Goal: Information Seeking & Learning: Find specific fact

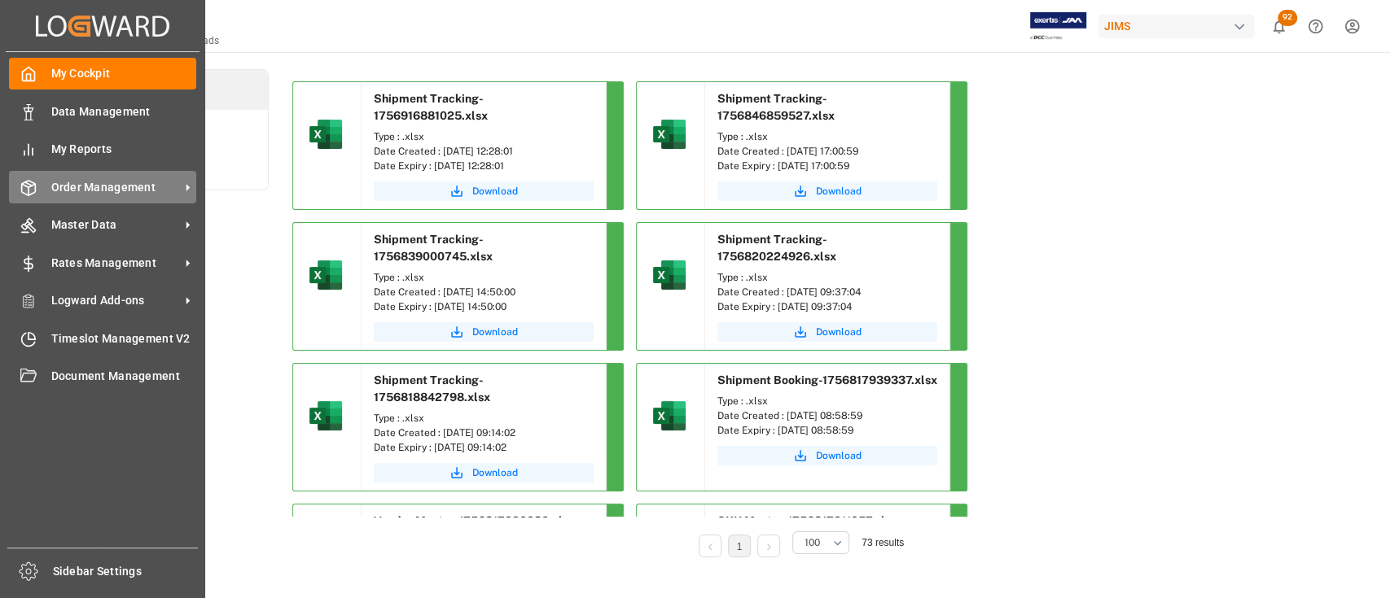
click at [92, 188] on span "Order Management" at bounding box center [115, 187] width 129 height 17
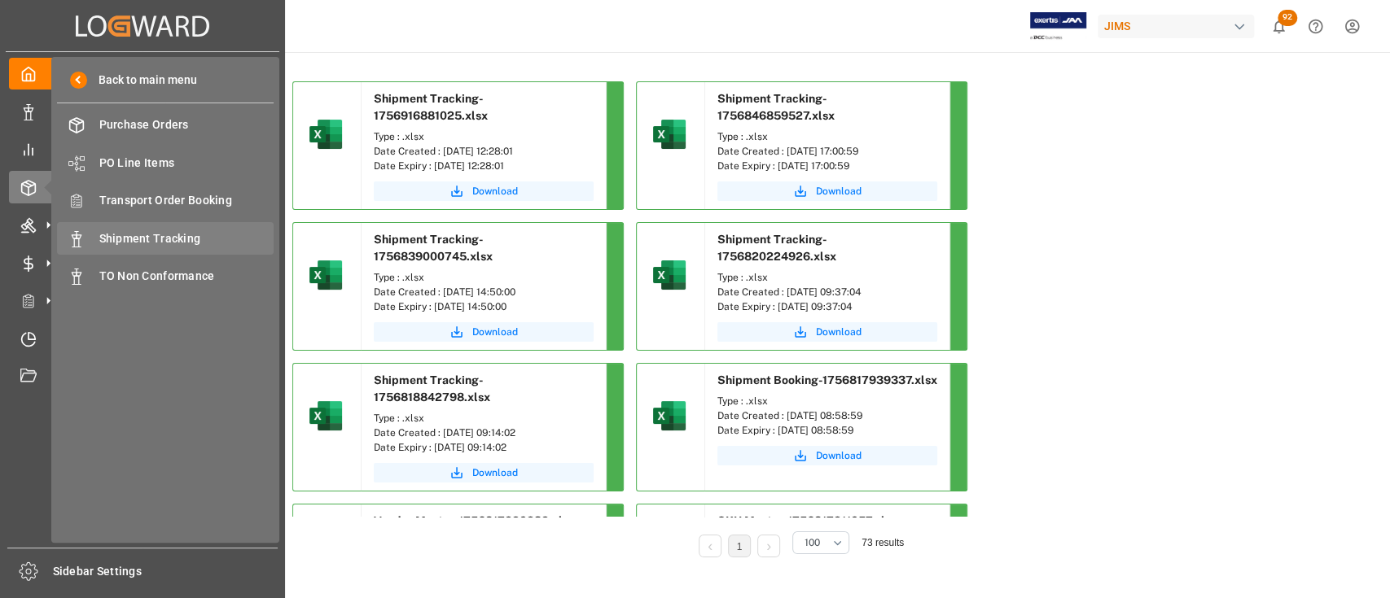
click at [171, 236] on span "Shipment Tracking" at bounding box center [186, 238] width 175 height 17
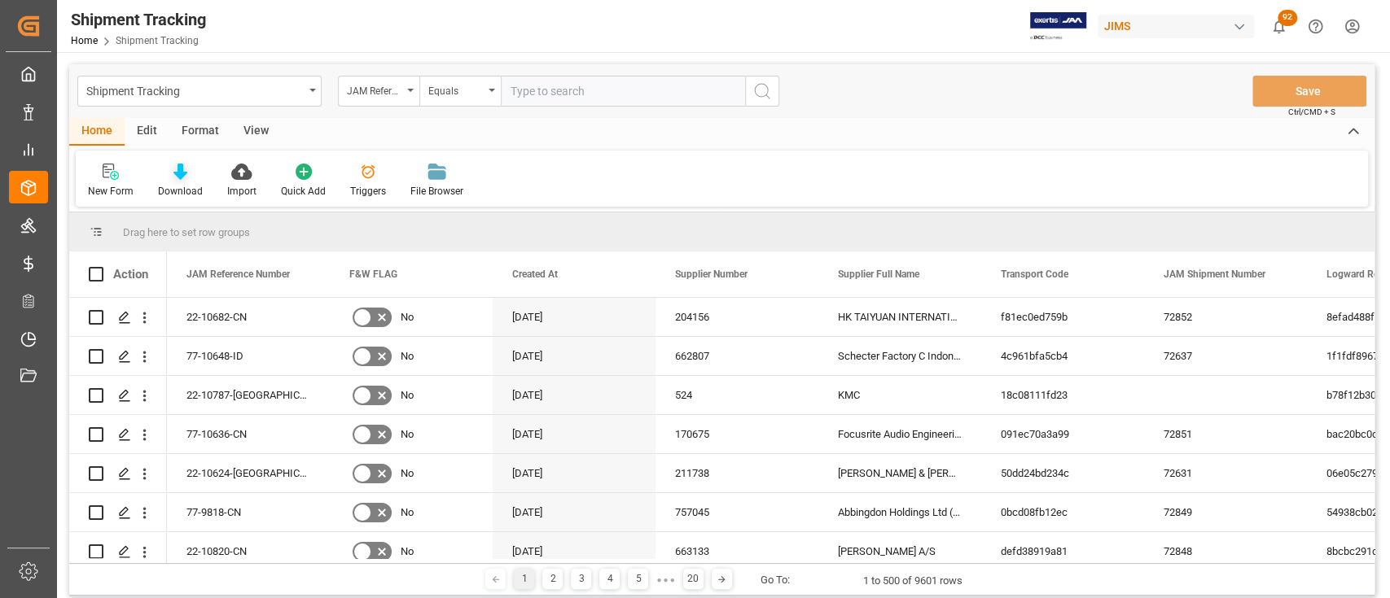
click at [174, 176] on icon at bounding box center [180, 172] width 14 height 16
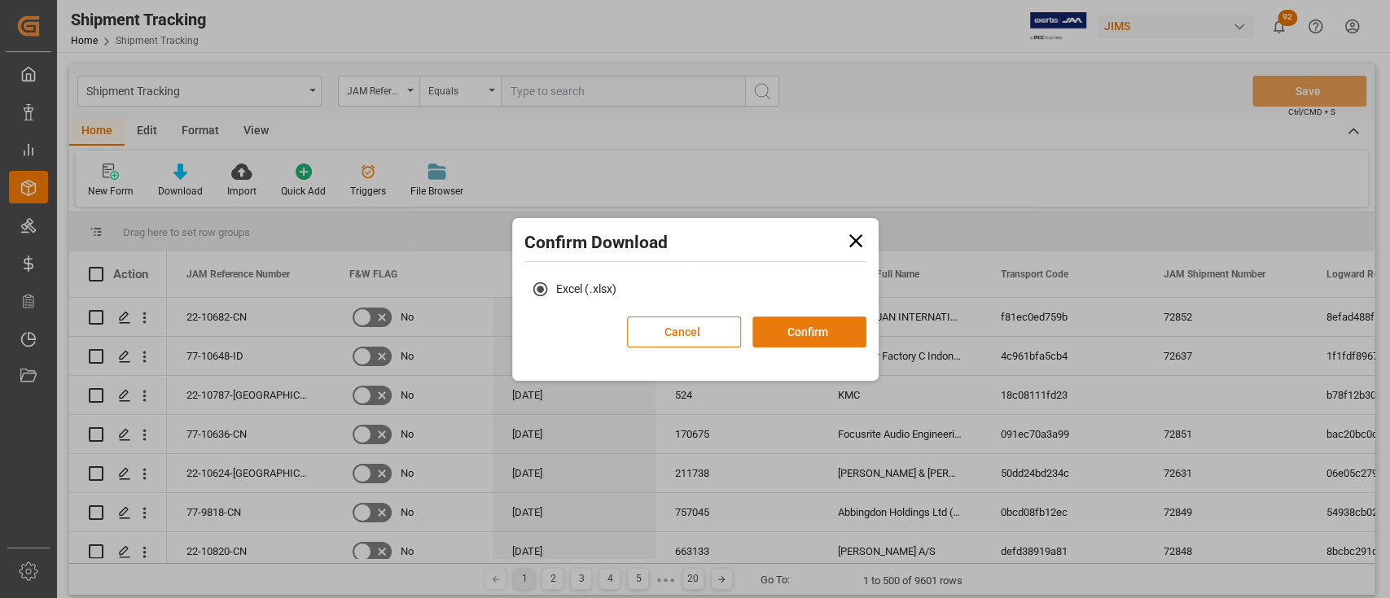
click at [793, 332] on button "Confirm" at bounding box center [809, 332] width 114 height 31
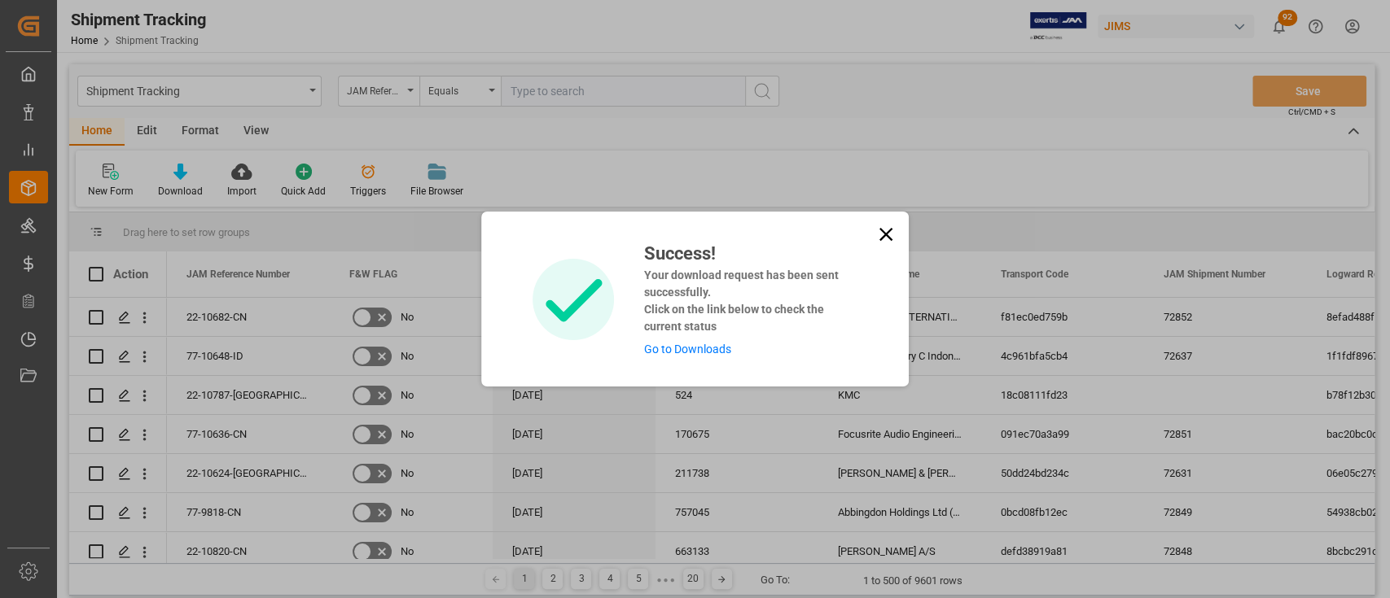
click at [665, 347] on link "Go to Downloads" at bounding box center [686, 349] width 87 height 13
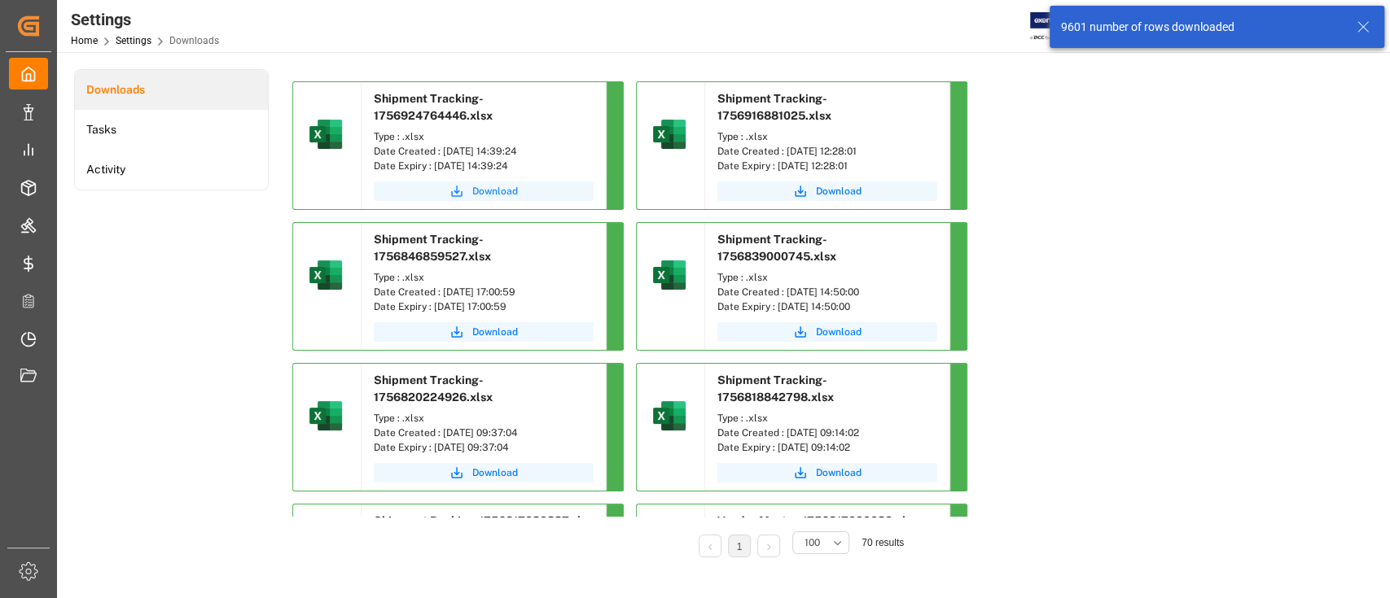
click at [508, 189] on span "Download" at bounding box center [495, 191] width 46 height 15
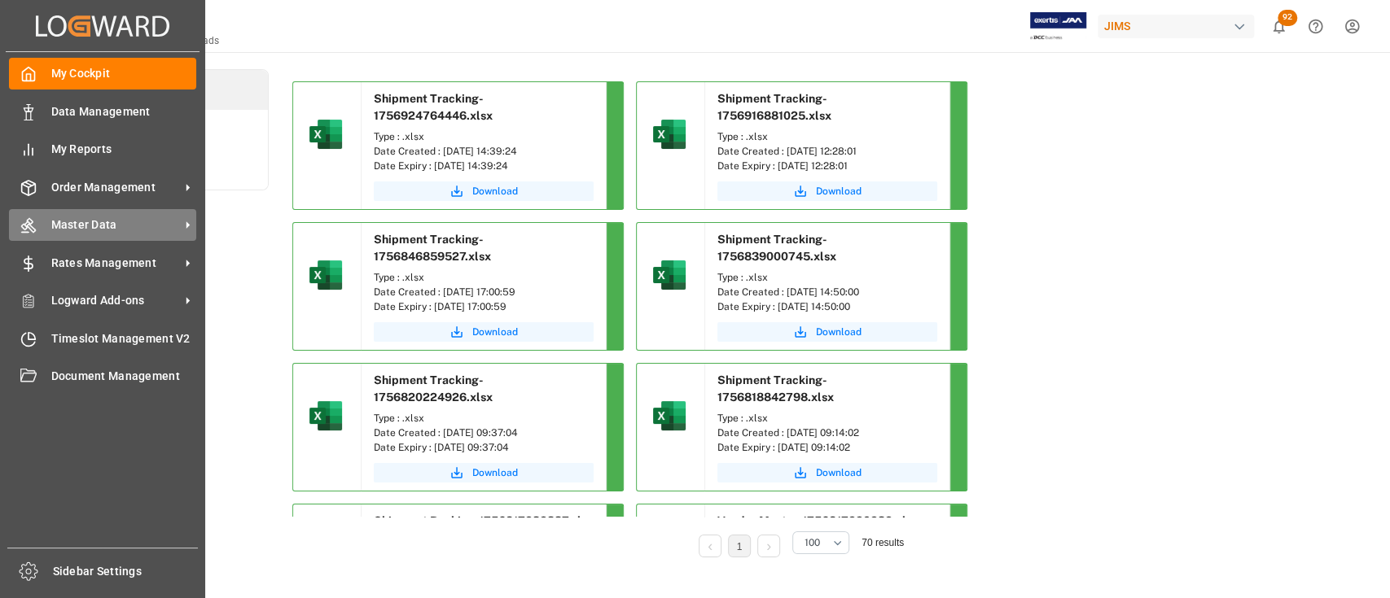
click at [90, 223] on span "Master Data" at bounding box center [115, 225] width 129 height 17
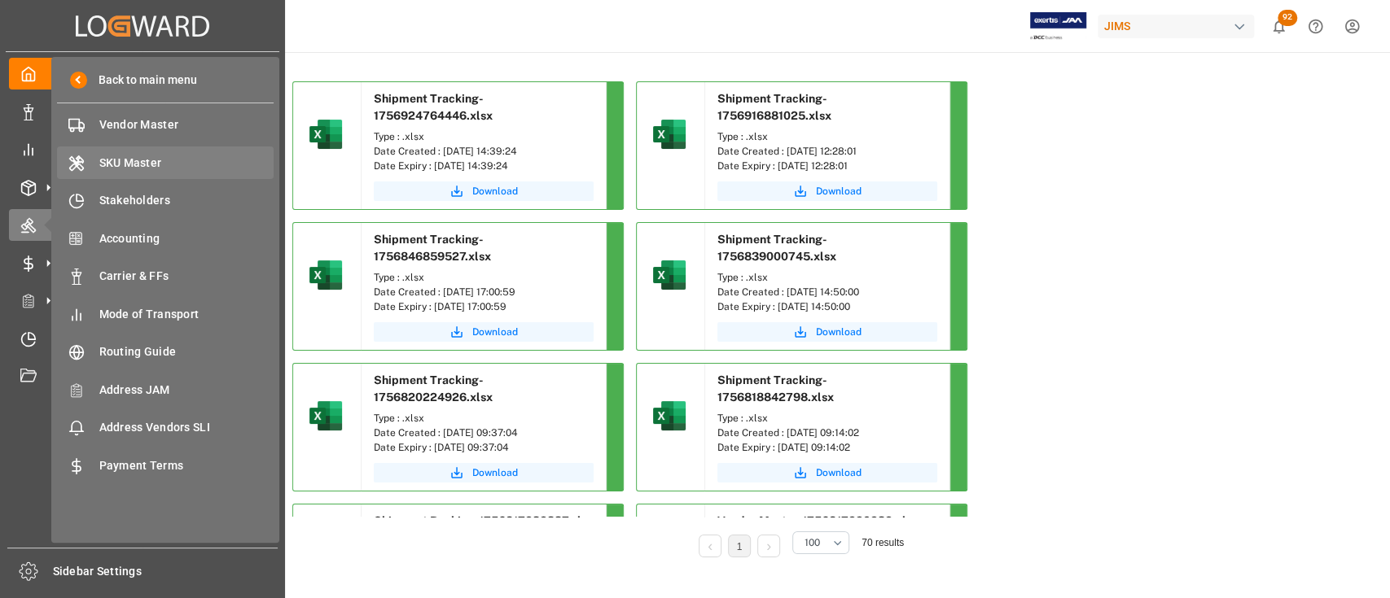
click at [140, 166] on span "SKU Master" at bounding box center [186, 163] width 175 height 17
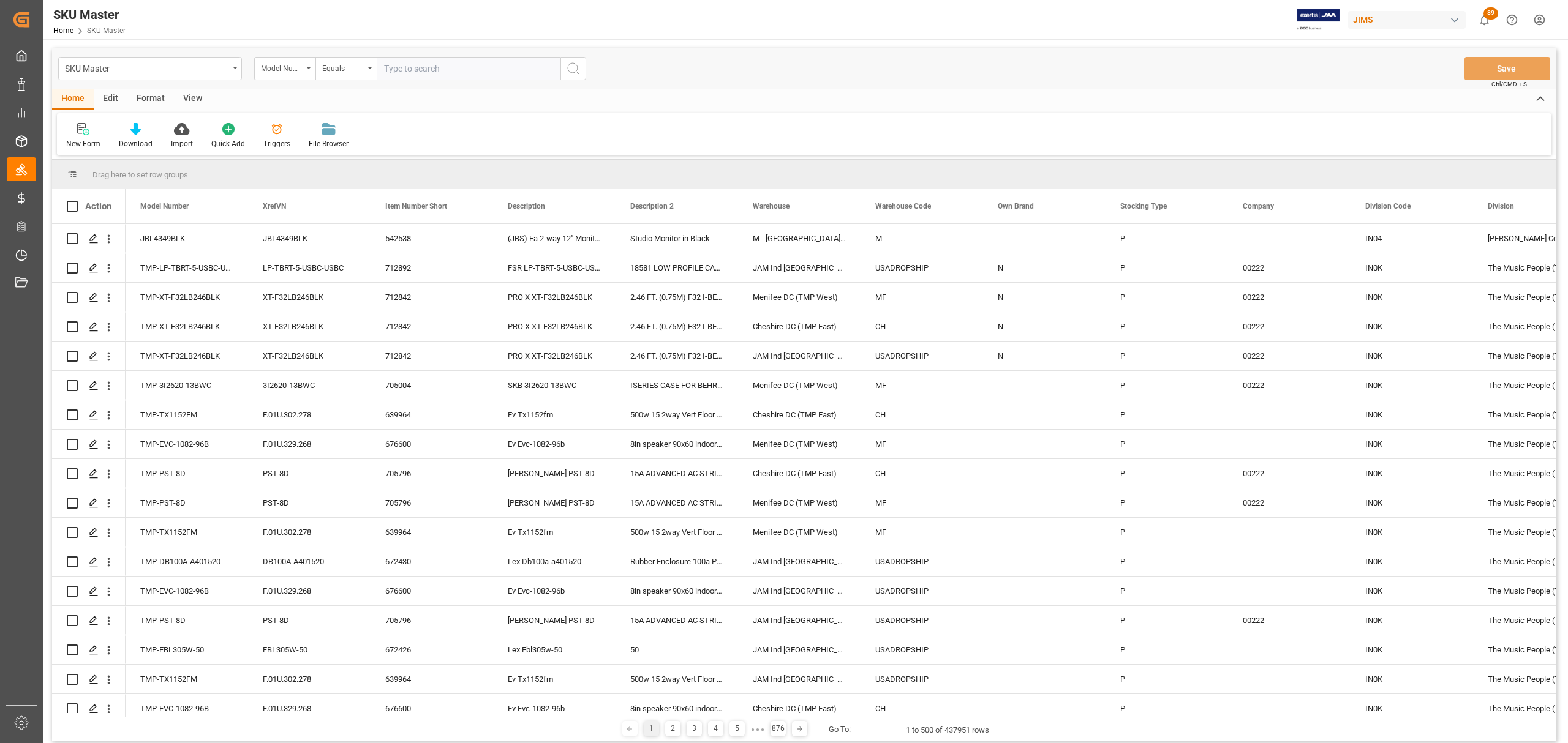
click at [466, 68] on input "text" at bounding box center [469, 68] width 184 height 23
paste input "OV710126"
type input "OV710126"
click at [576, 71] on icon "search button" at bounding box center [573, 68] width 15 height 15
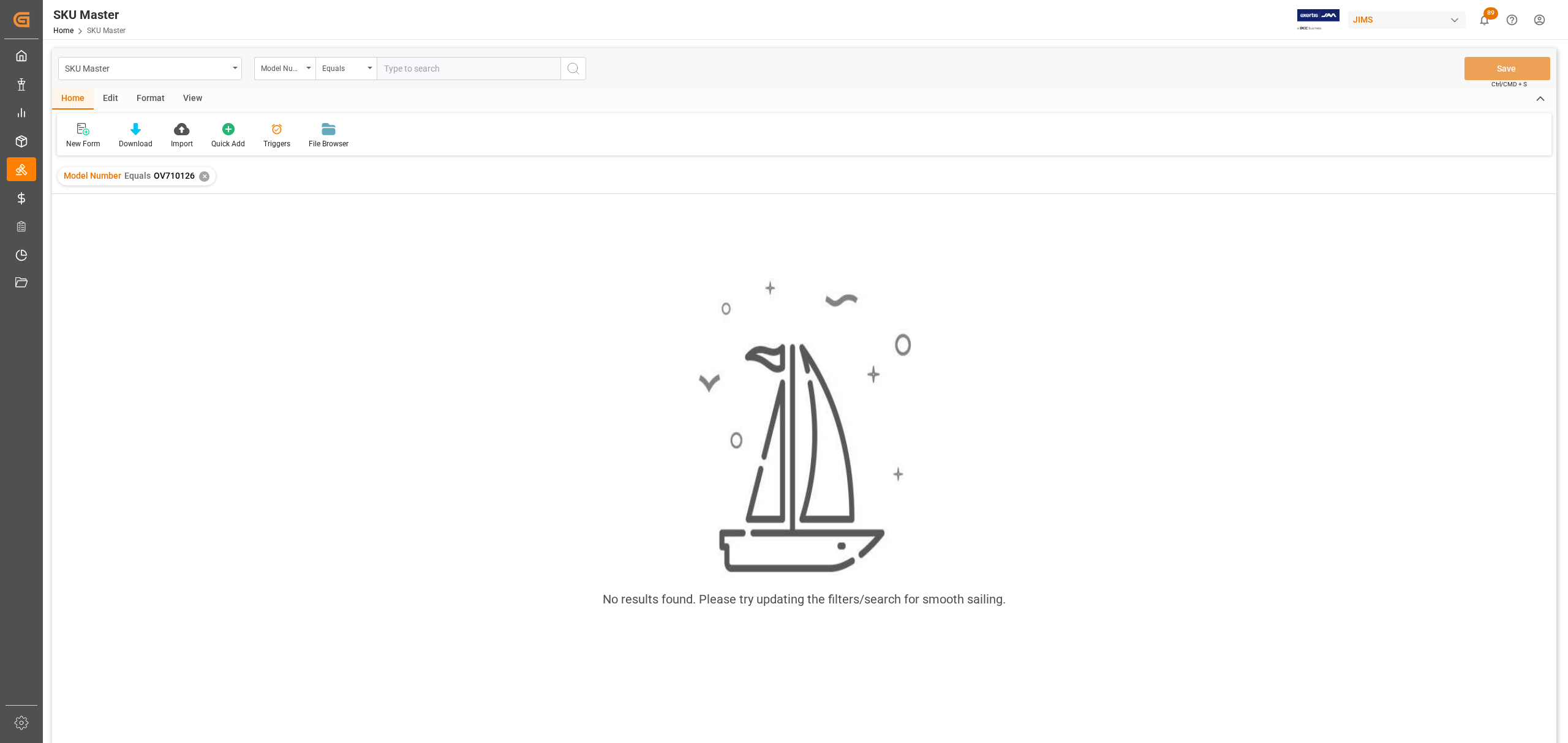
click at [203, 177] on div "✕" at bounding box center [205, 177] width 11 height 11
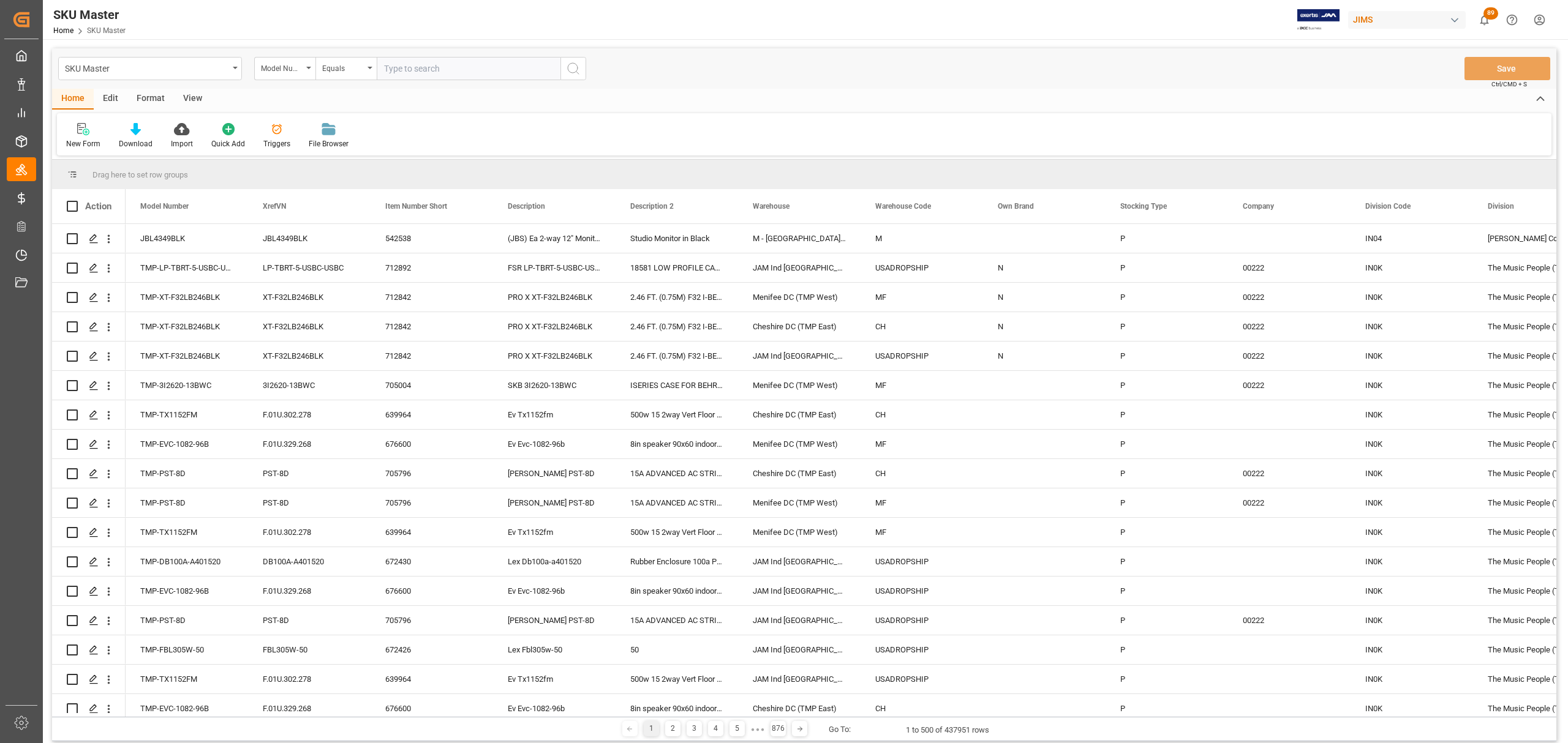
click at [448, 70] on input "text" at bounding box center [469, 68] width 184 height 23
paste input "LTD BB-604 BRG SADL ASSY"
type input "LTD BB-604 BRG SADL ASSY"
click at [572, 64] on icon "search button" at bounding box center [573, 68] width 15 height 15
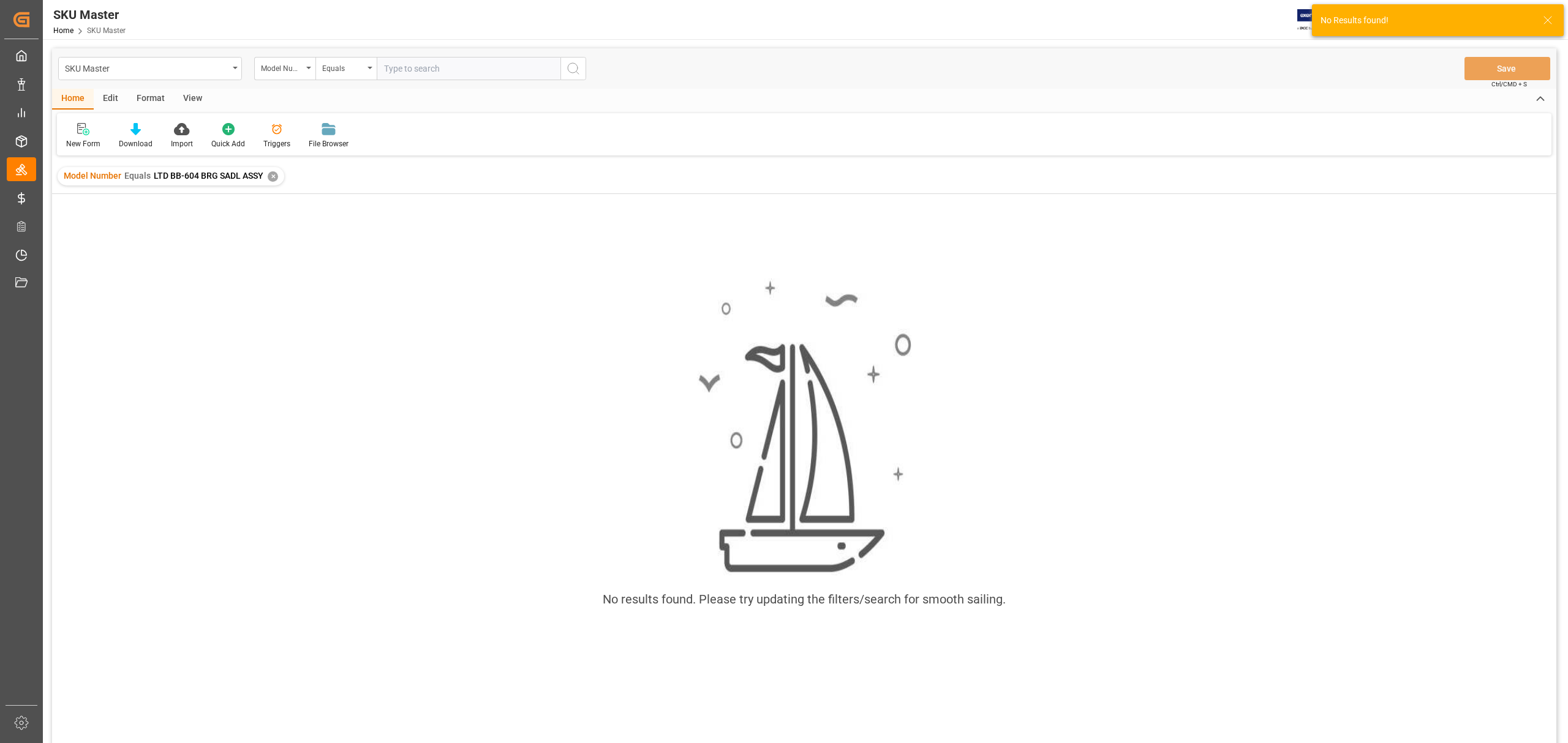
click at [273, 177] on div "✕" at bounding box center [273, 177] width 11 height 11
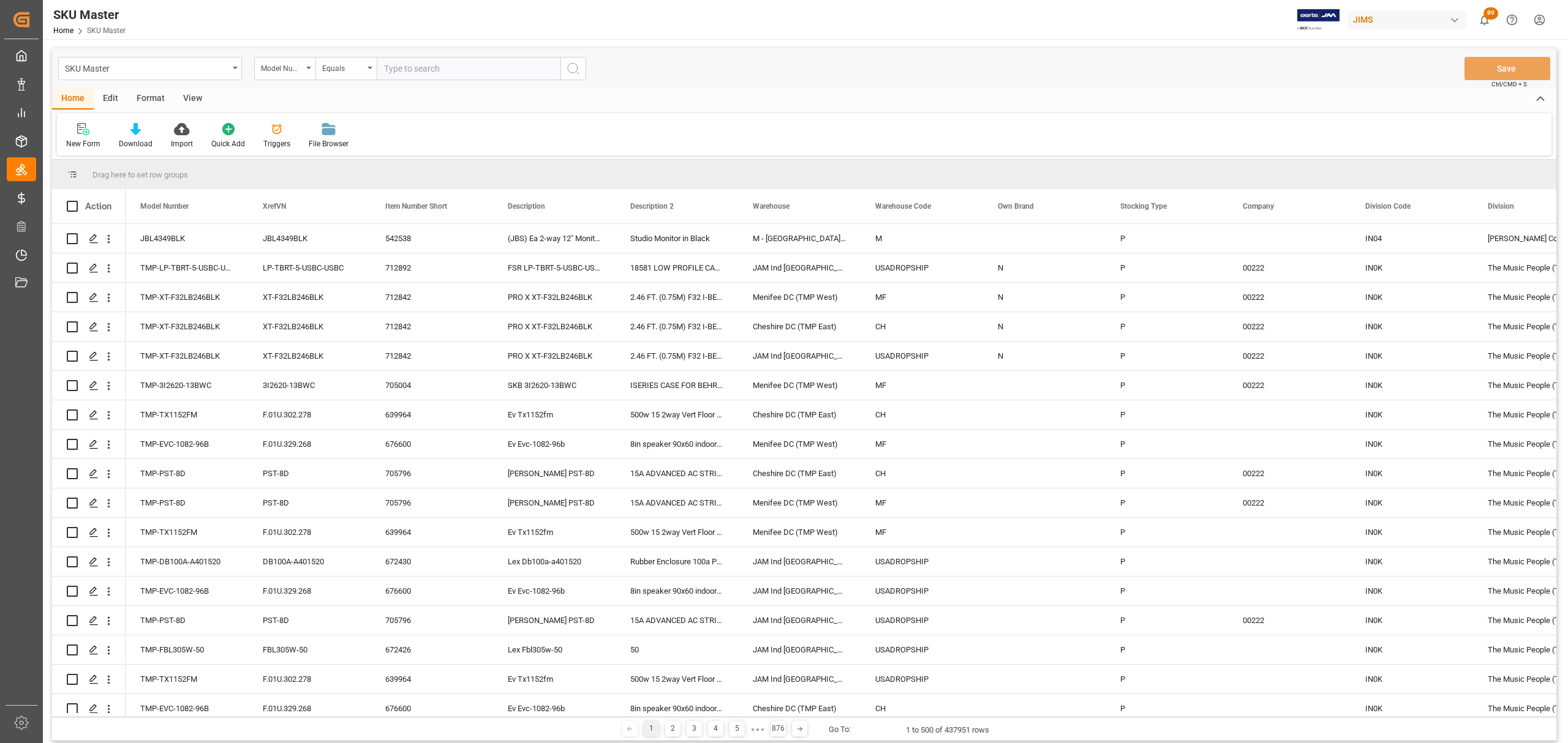
click at [433, 62] on input "text" at bounding box center [469, 68] width 184 height 23
paste input "WB82"
type input "WB82"
click at [577, 69] on circle "search button" at bounding box center [573, 68] width 10 height 10
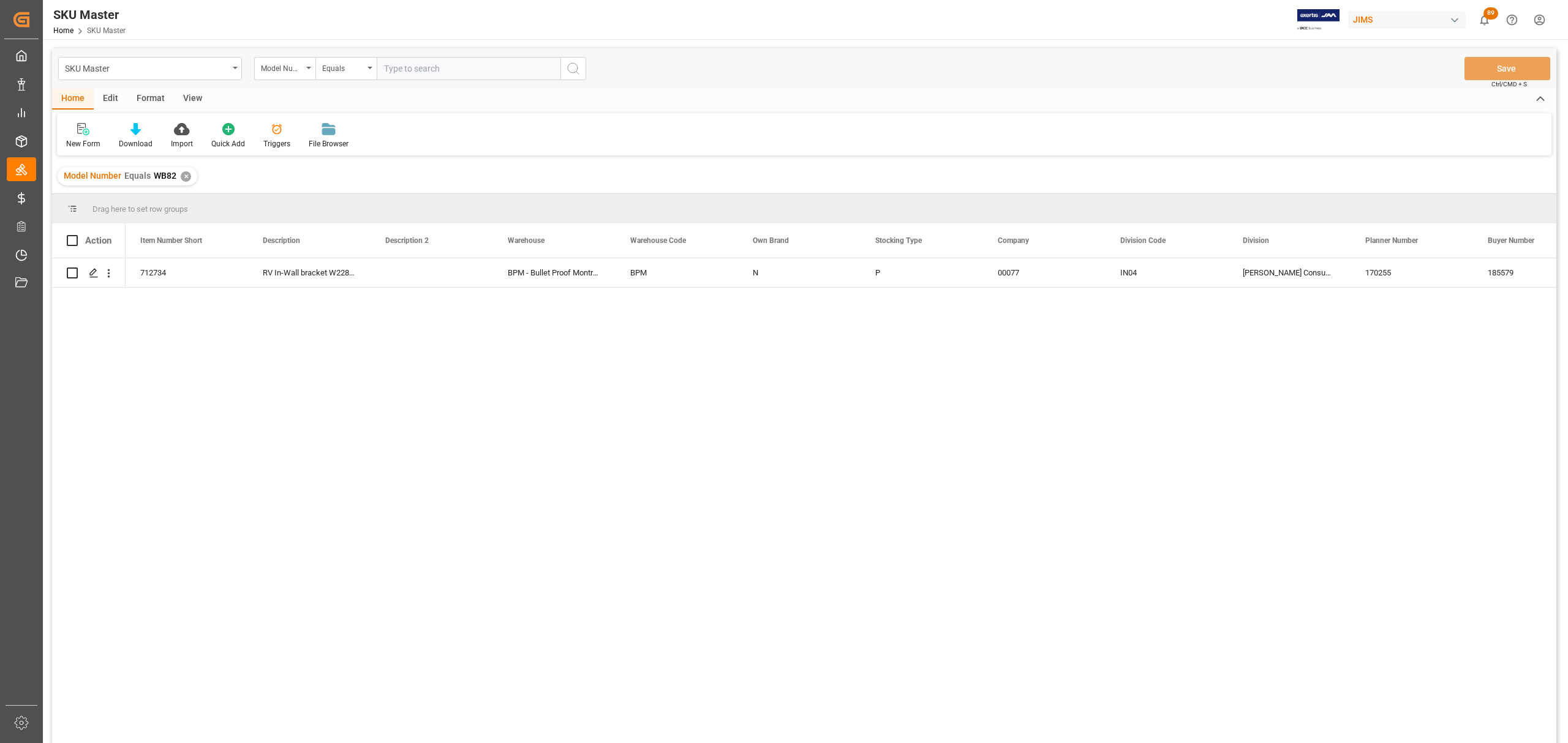
click at [183, 172] on div "✕" at bounding box center [186, 177] width 11 height 11
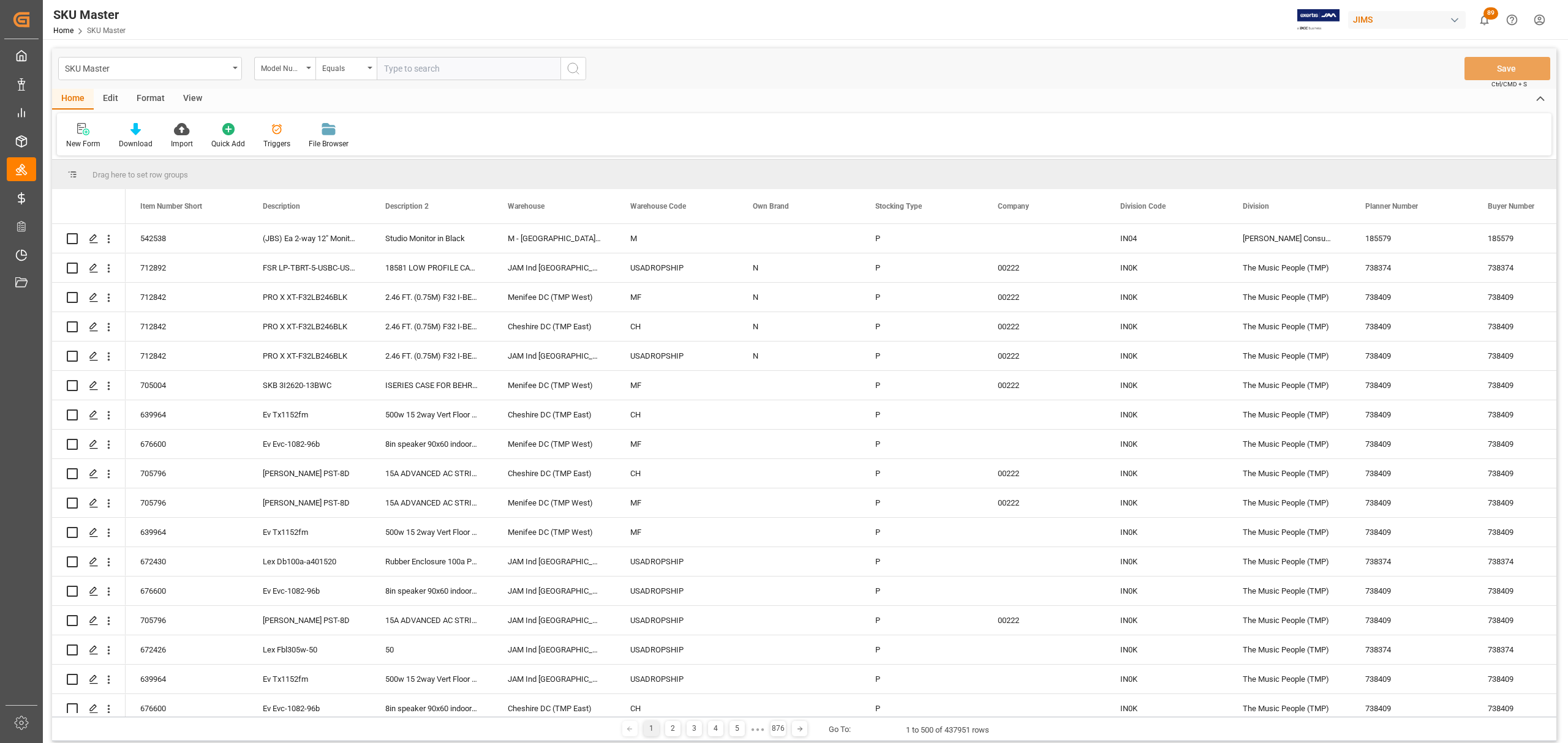
click at [459, 69] on input "text" at bounding box center [469, 68] width 184 height 23
paste input "SHO-01-U"
type input "SHO-01-U"
click at [572, 68] on icon "search button" at bounding box center [573, 68] width 15 height 15
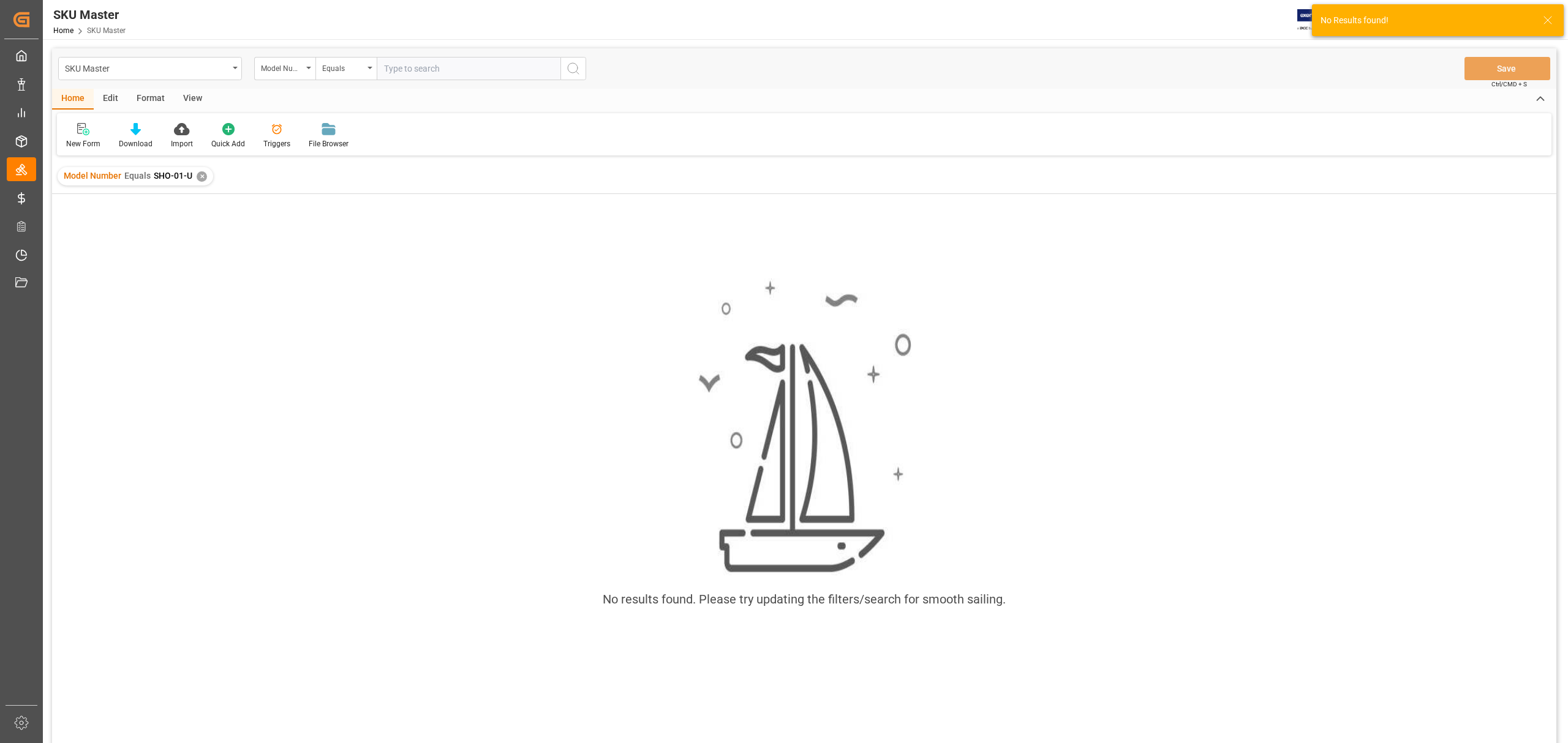
click at [202, 175] on div "✕" at bounding box center [202, 177] width 11 height 11
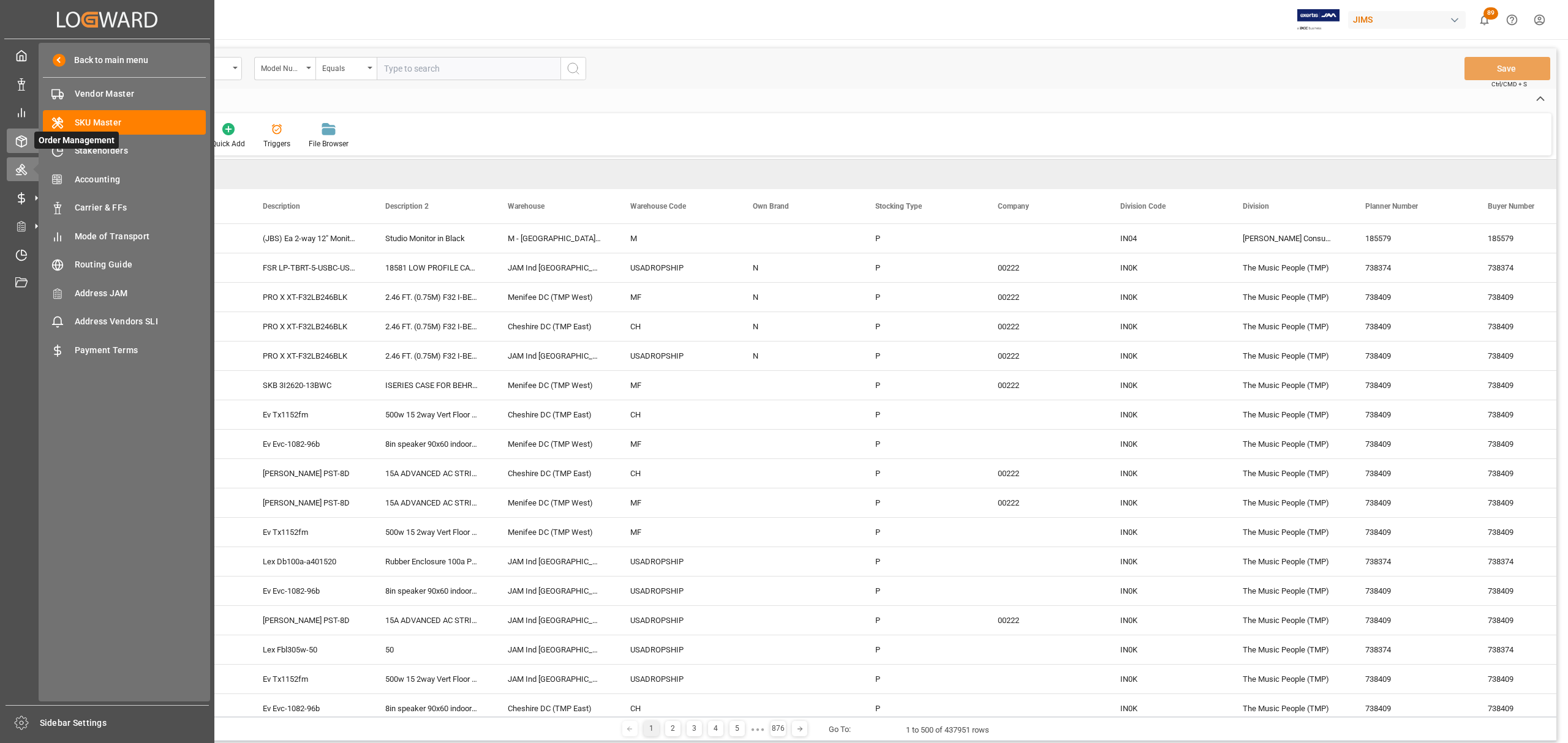
click at [23, 140] on icon at bounding box center [21, 141] width 12 height 12
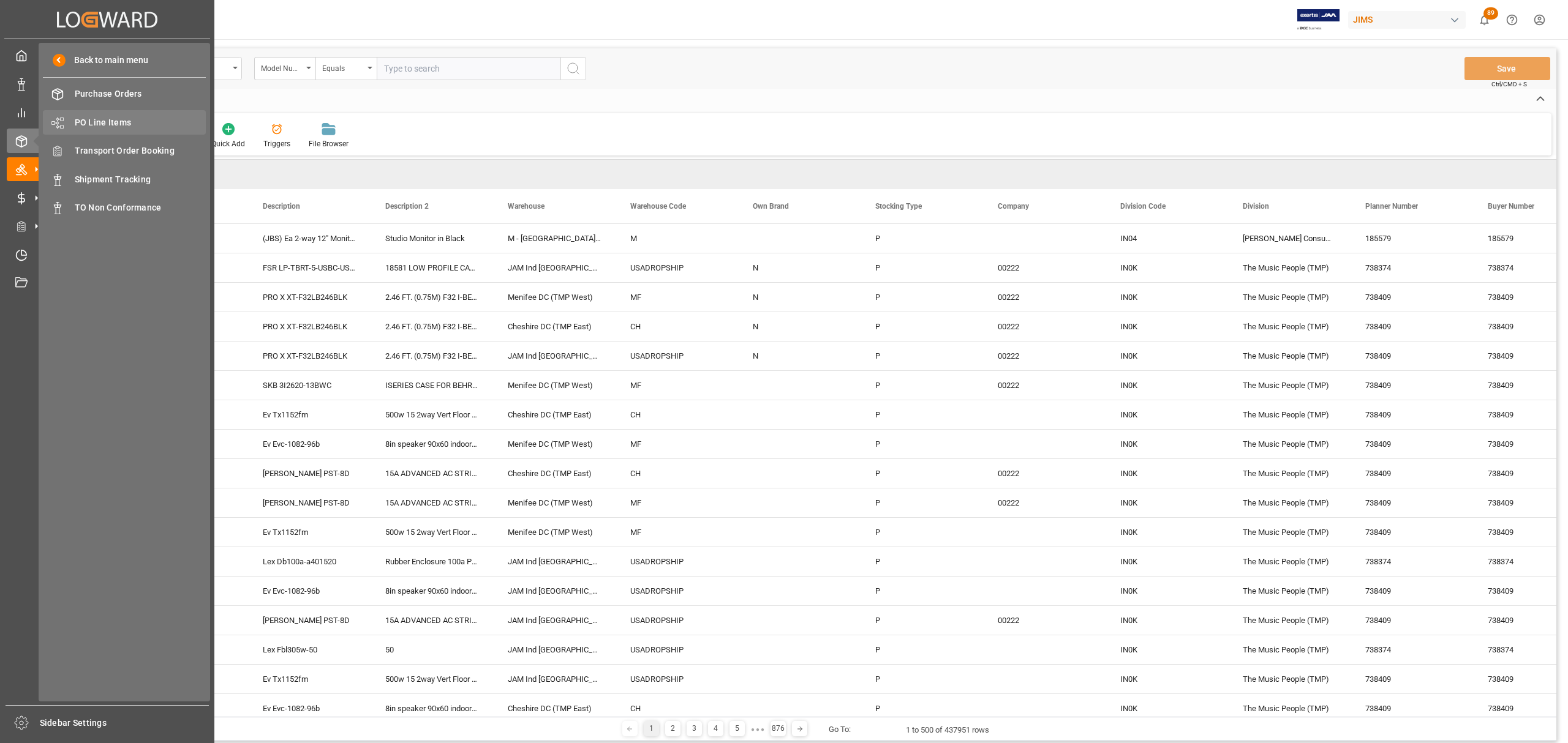
click at [108, 117] on span "PO Line Items" at bounding box center [140, 123] width 132 height 13
